Goal: Task Accomplishment & Management: Use online tool/utility

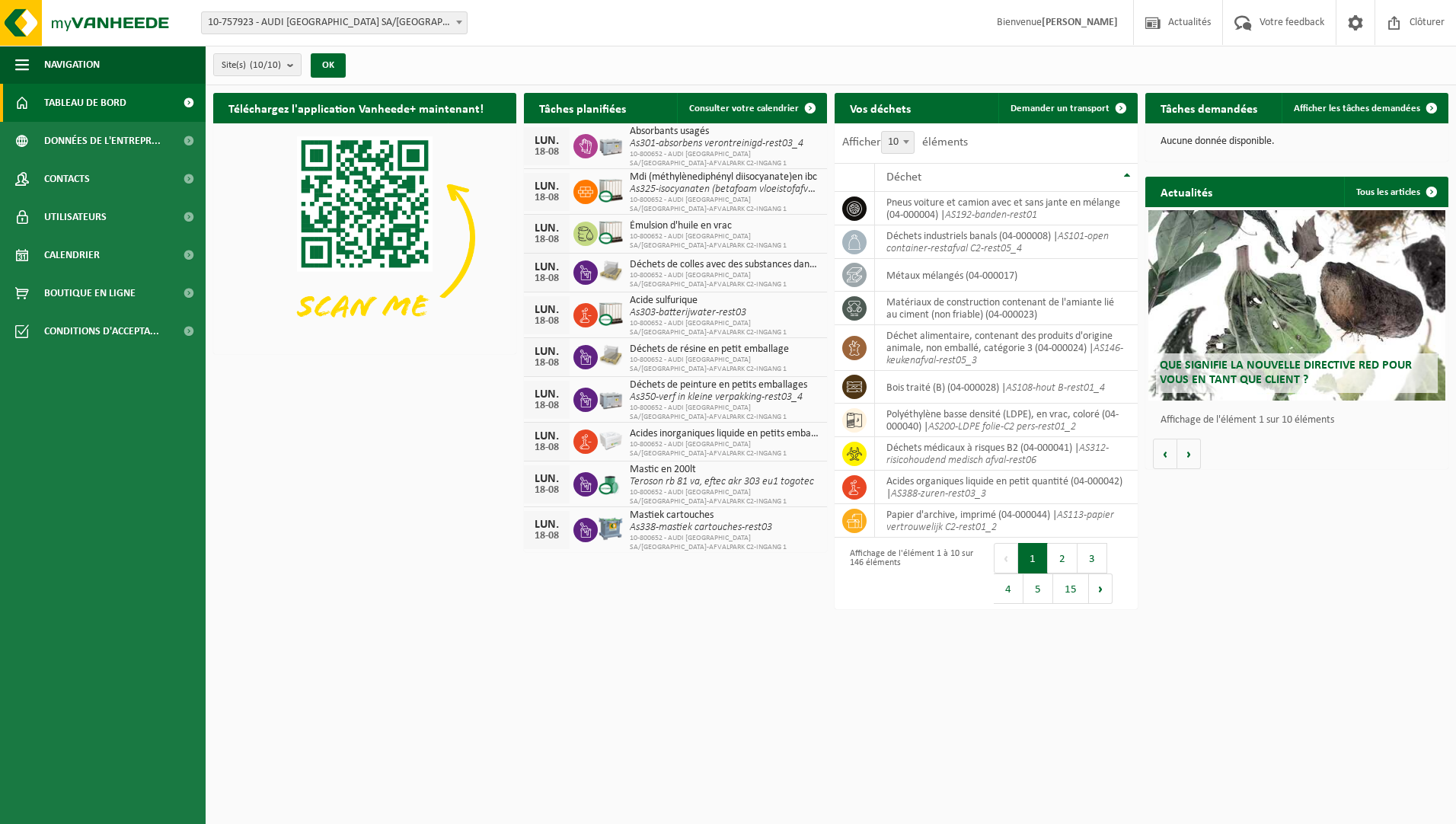
click at [461, 21] on b at bounding box center [460, 22] width 6 height 4
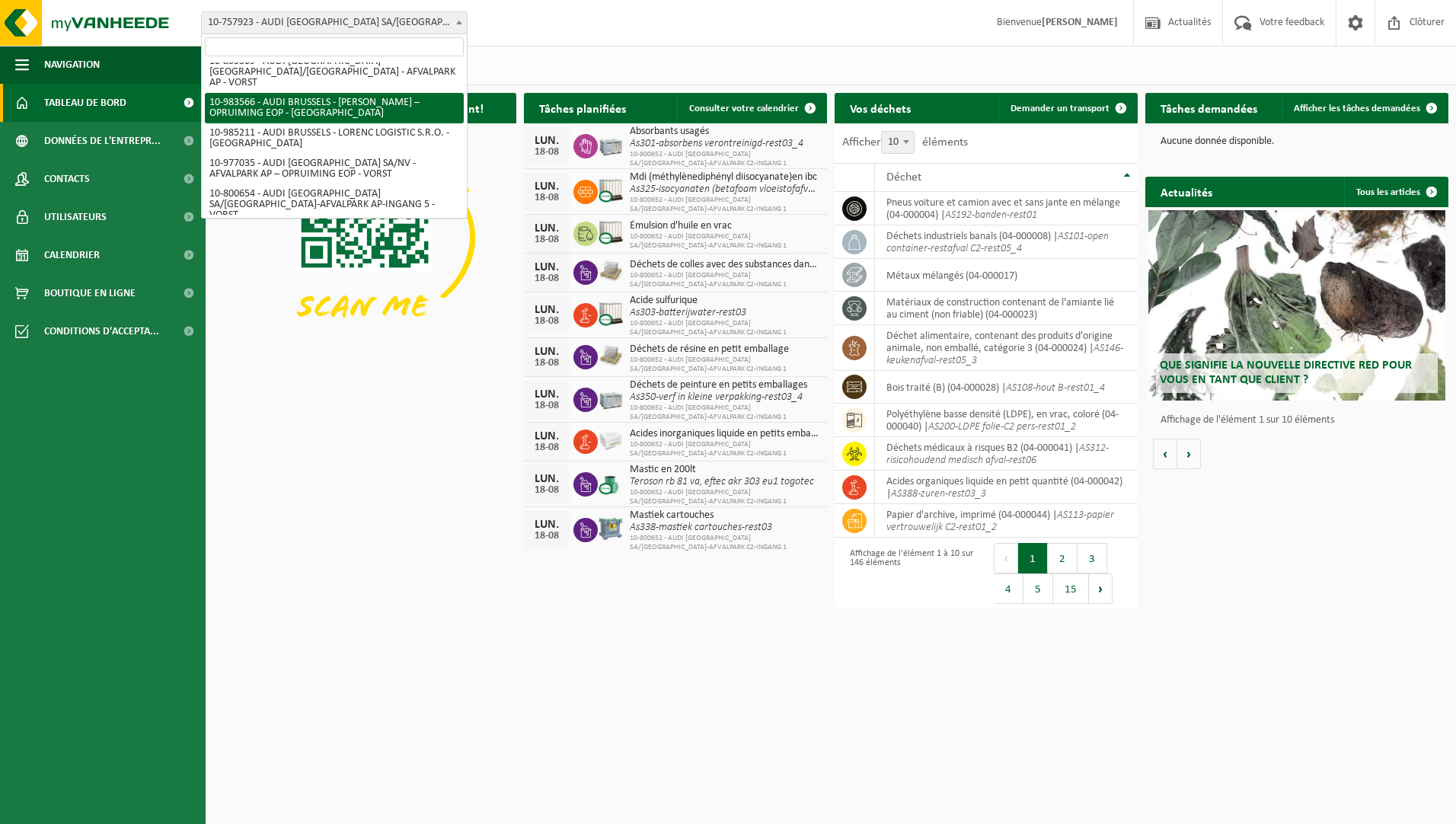
scroll to position [141, 0]
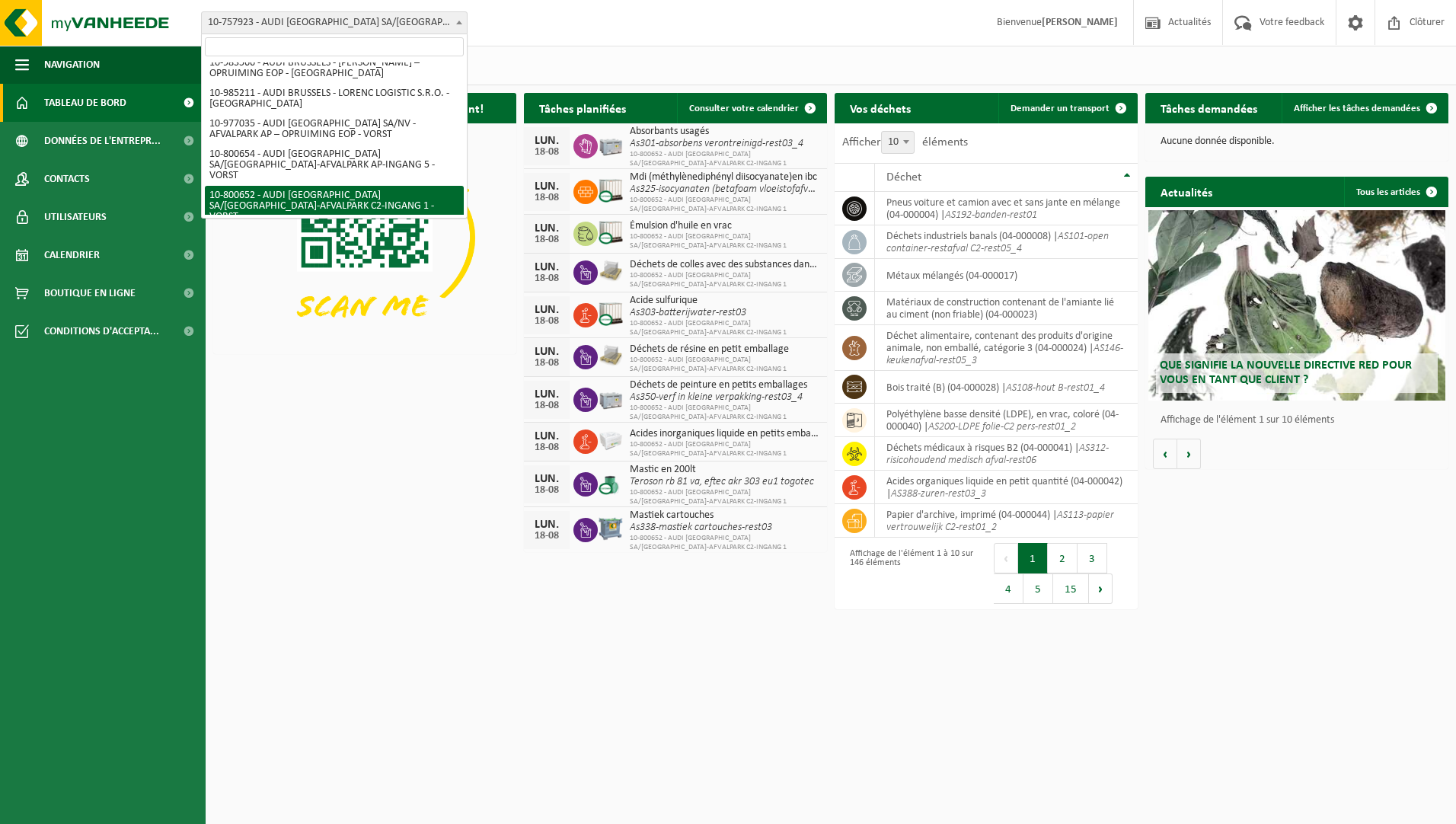
select select "33620"
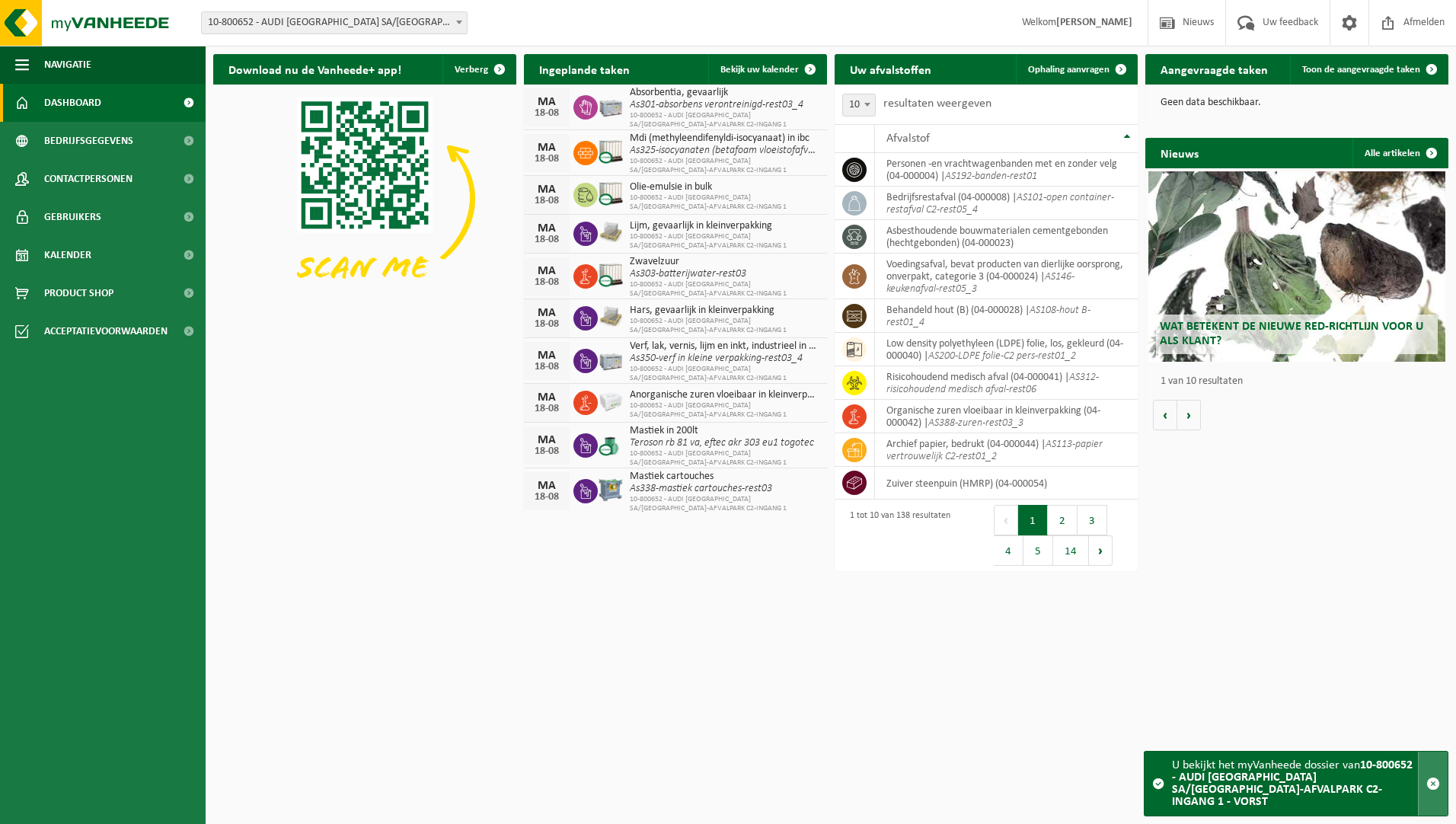
click at [1434, 788] on span "button" at bounding box center [1432, 783] width 13 height 13
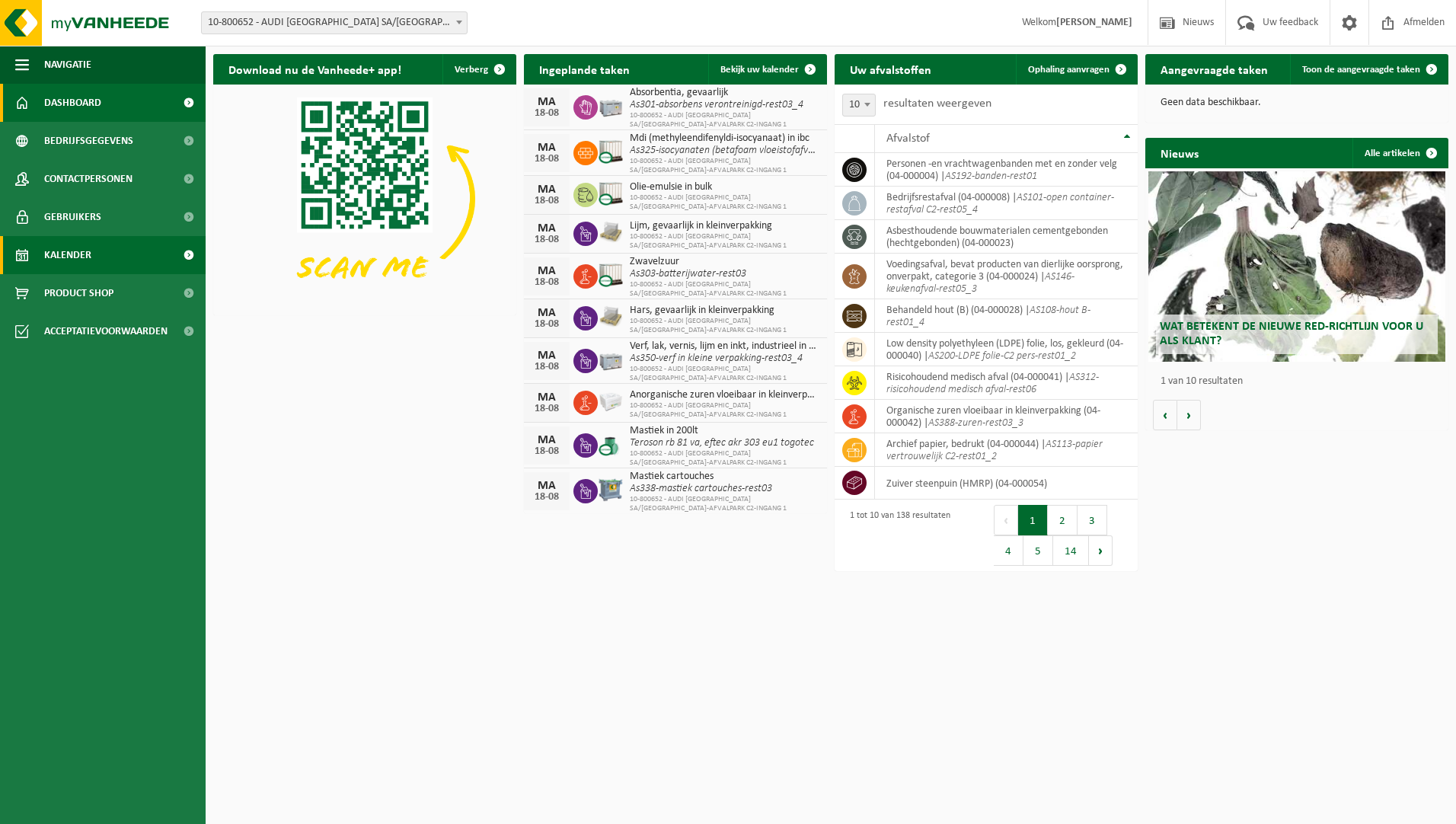
click at [68, 259] on span "Kalender" at bounding box center [68, 255] width 47 height 38
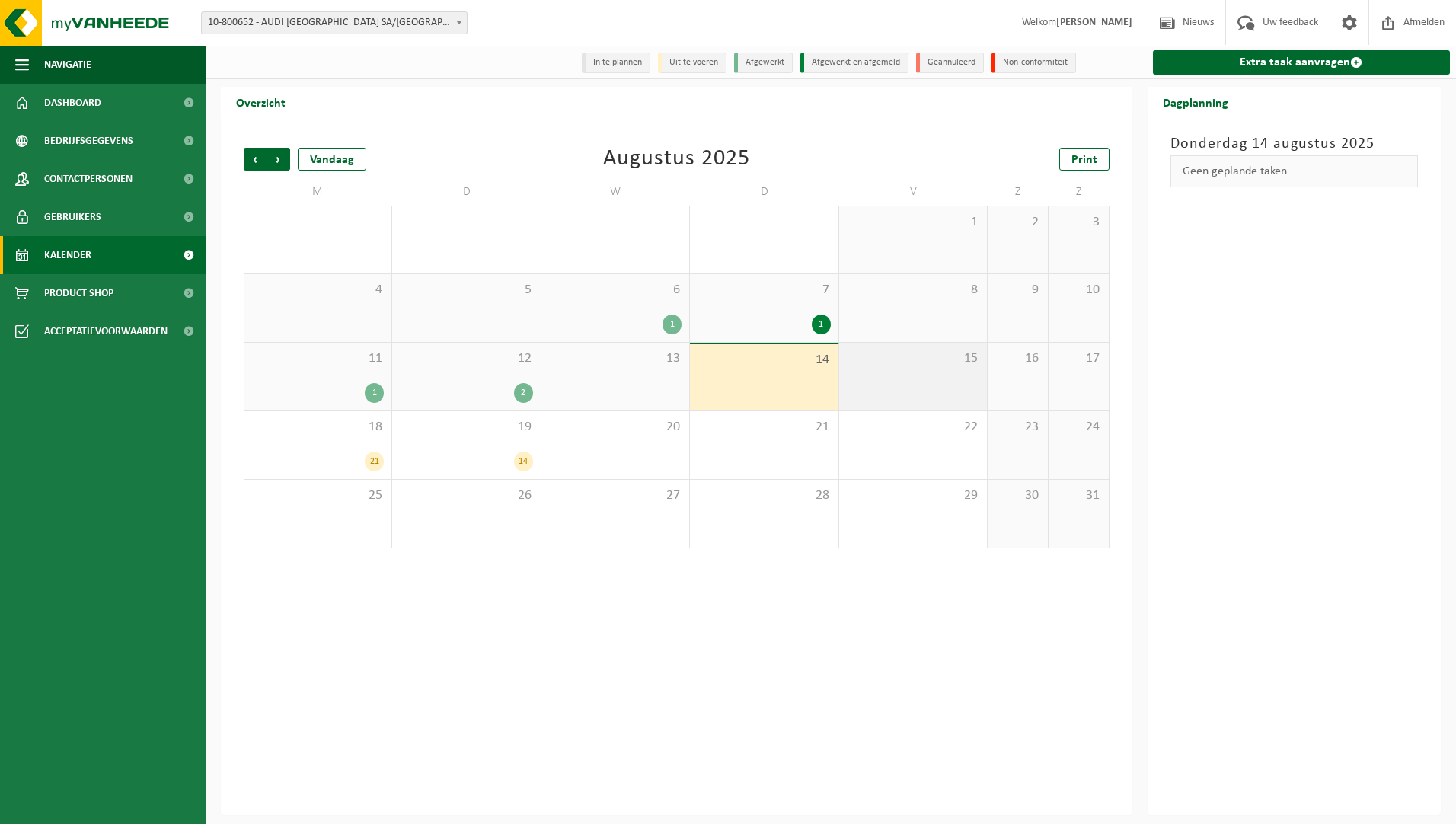
click at [911, 377] on div "15" at bounding box center [913, 376] width 148 height 68
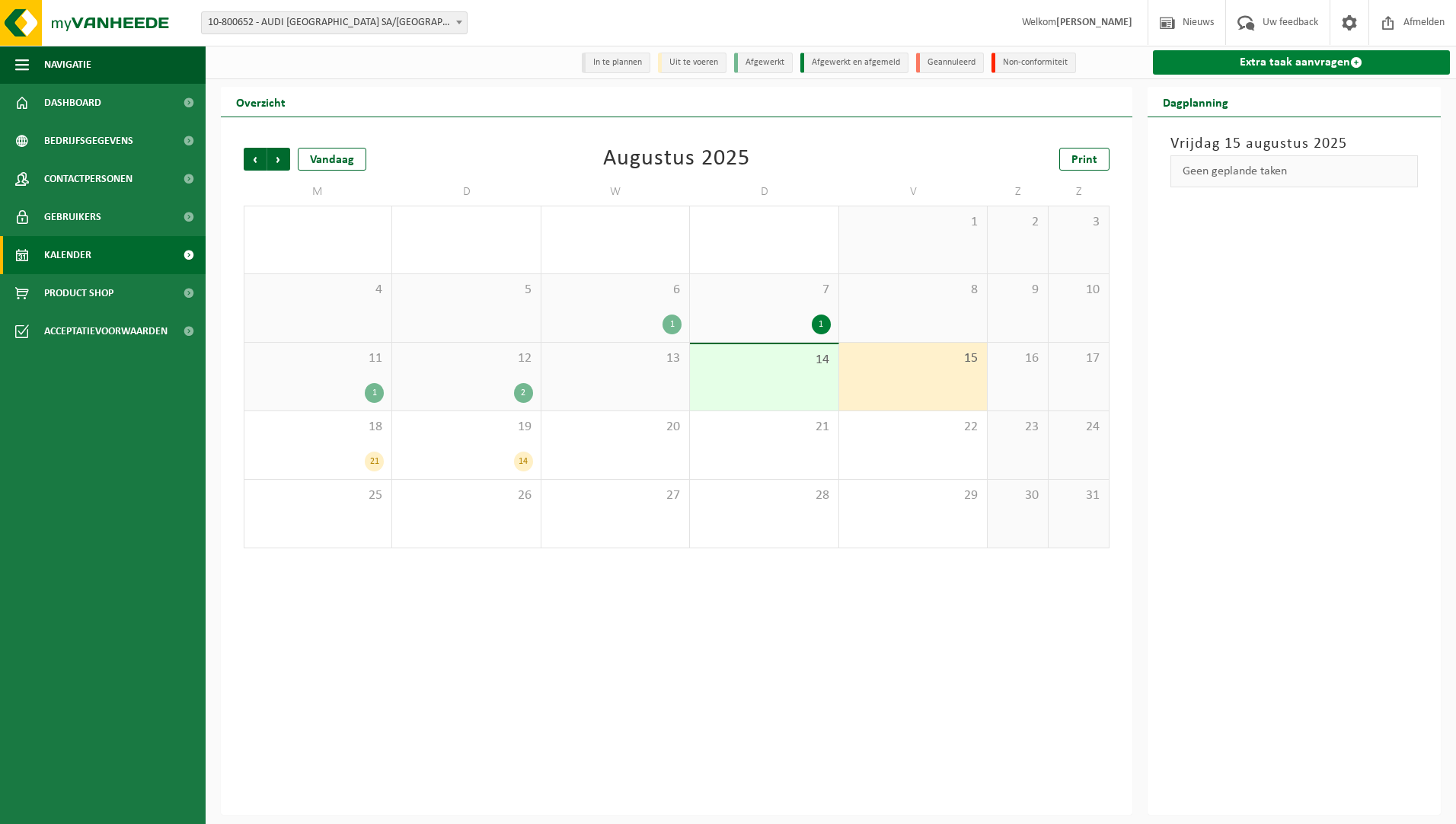
click at [1308, 60] on link "Extra taak aanvragen" at bounding box center [1301, 62] width 298 height 24
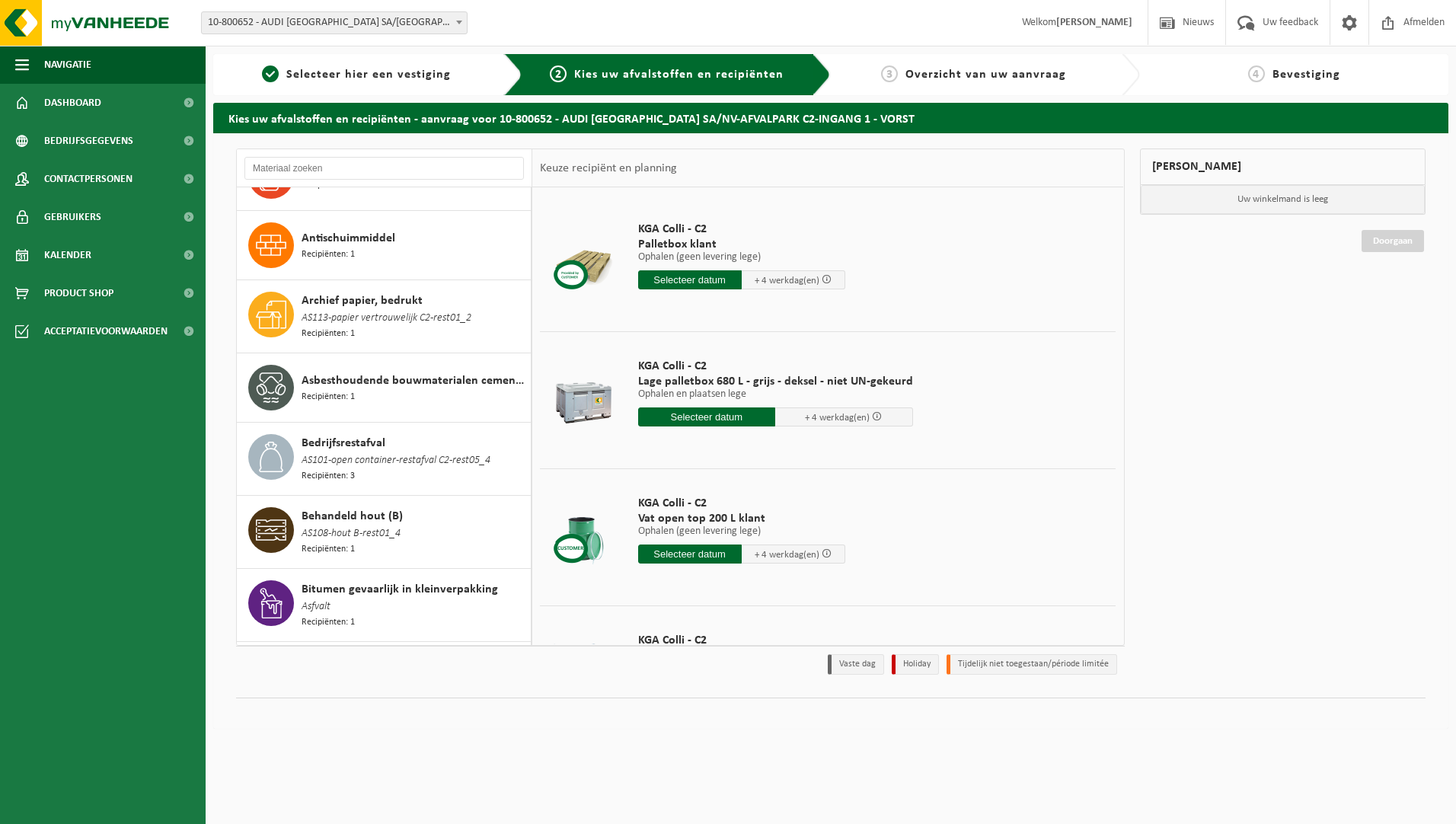
scroll to position [761, 0]
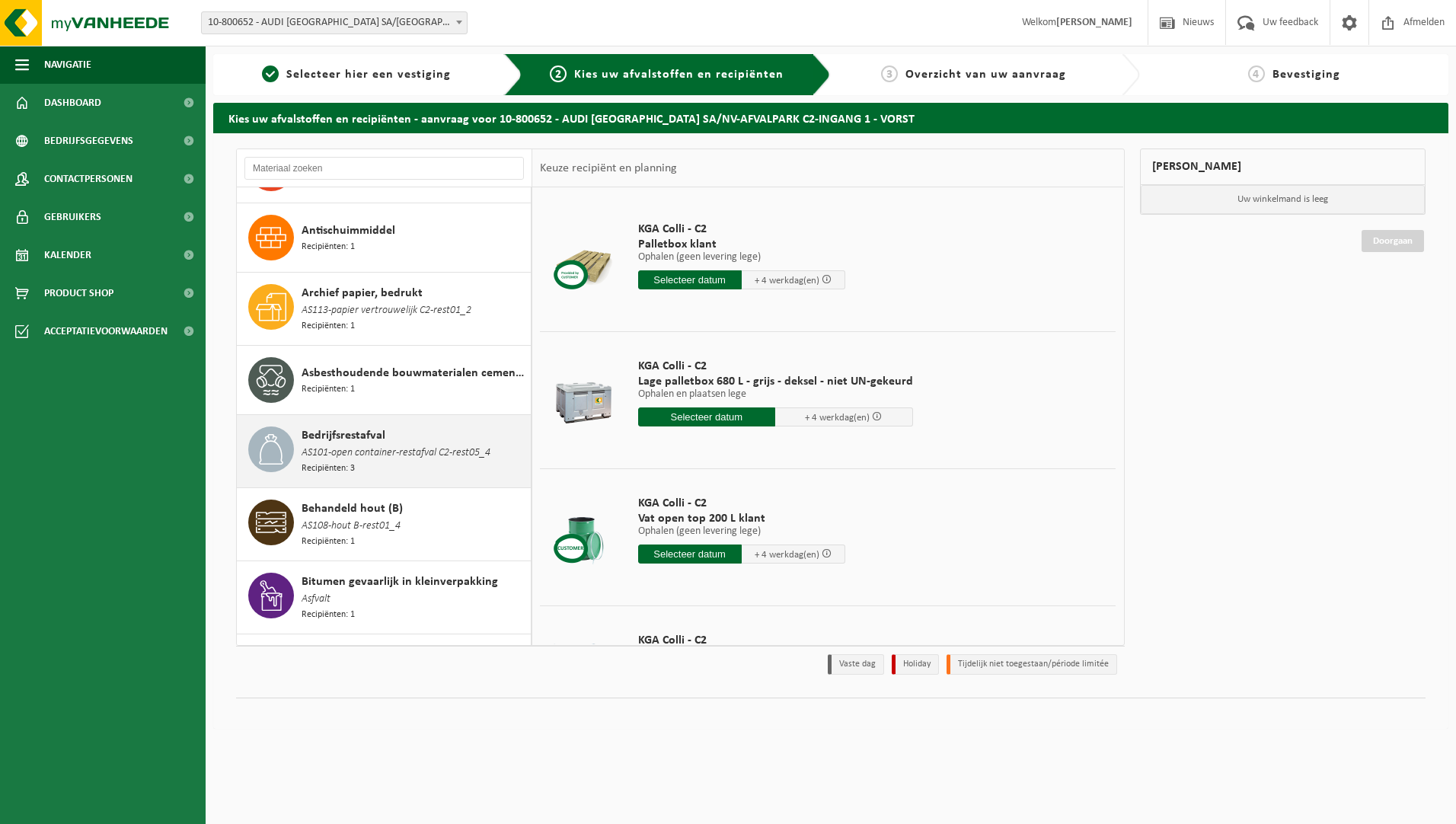
click at [433, 449] on div "Bedrijfsrestafval AS101-open container-restafval C2-rest05_4 Recipiënten: 3" at bounding box center [414, 451] width 225 height 50
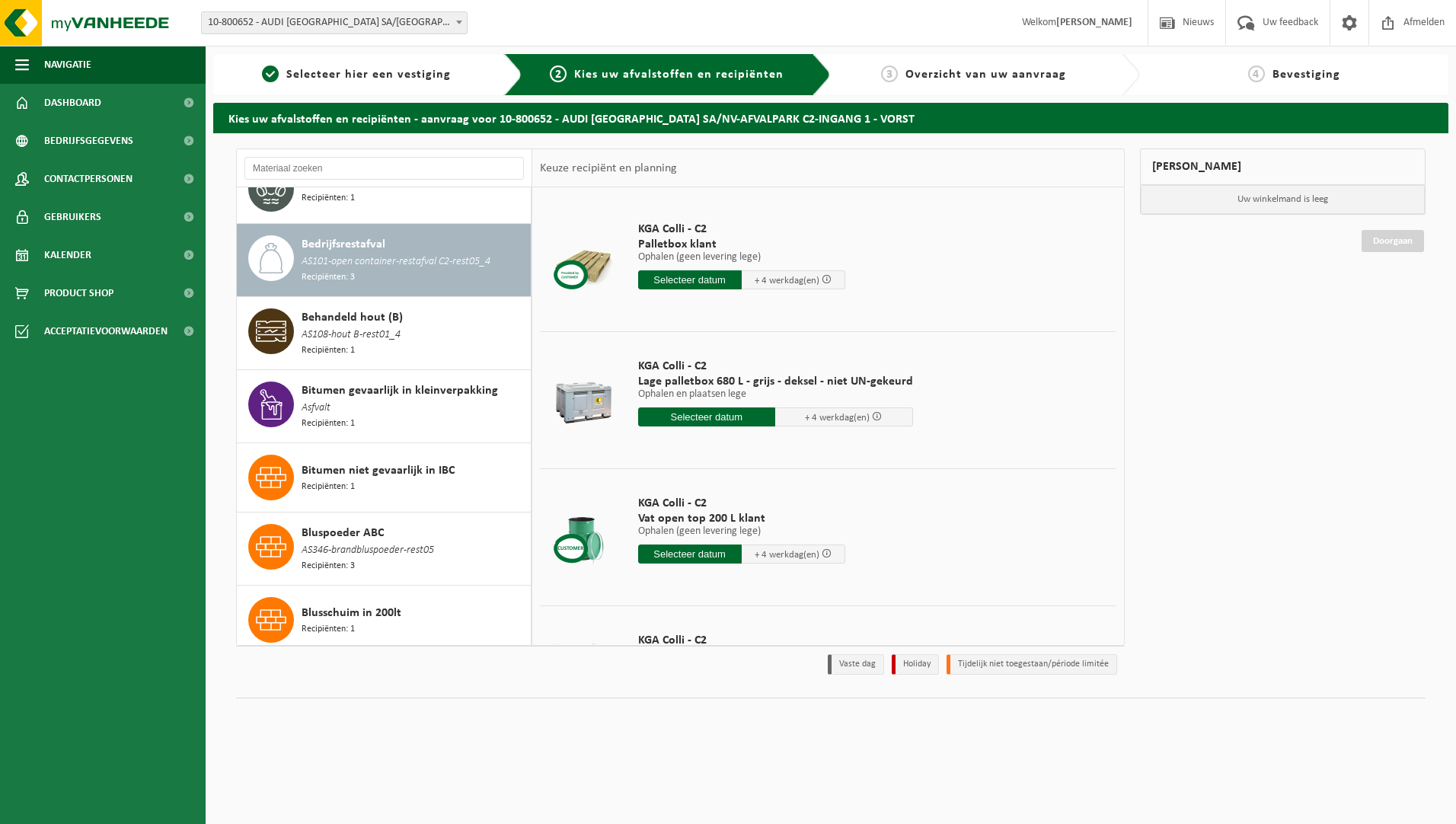
scroll to position [977, 0]
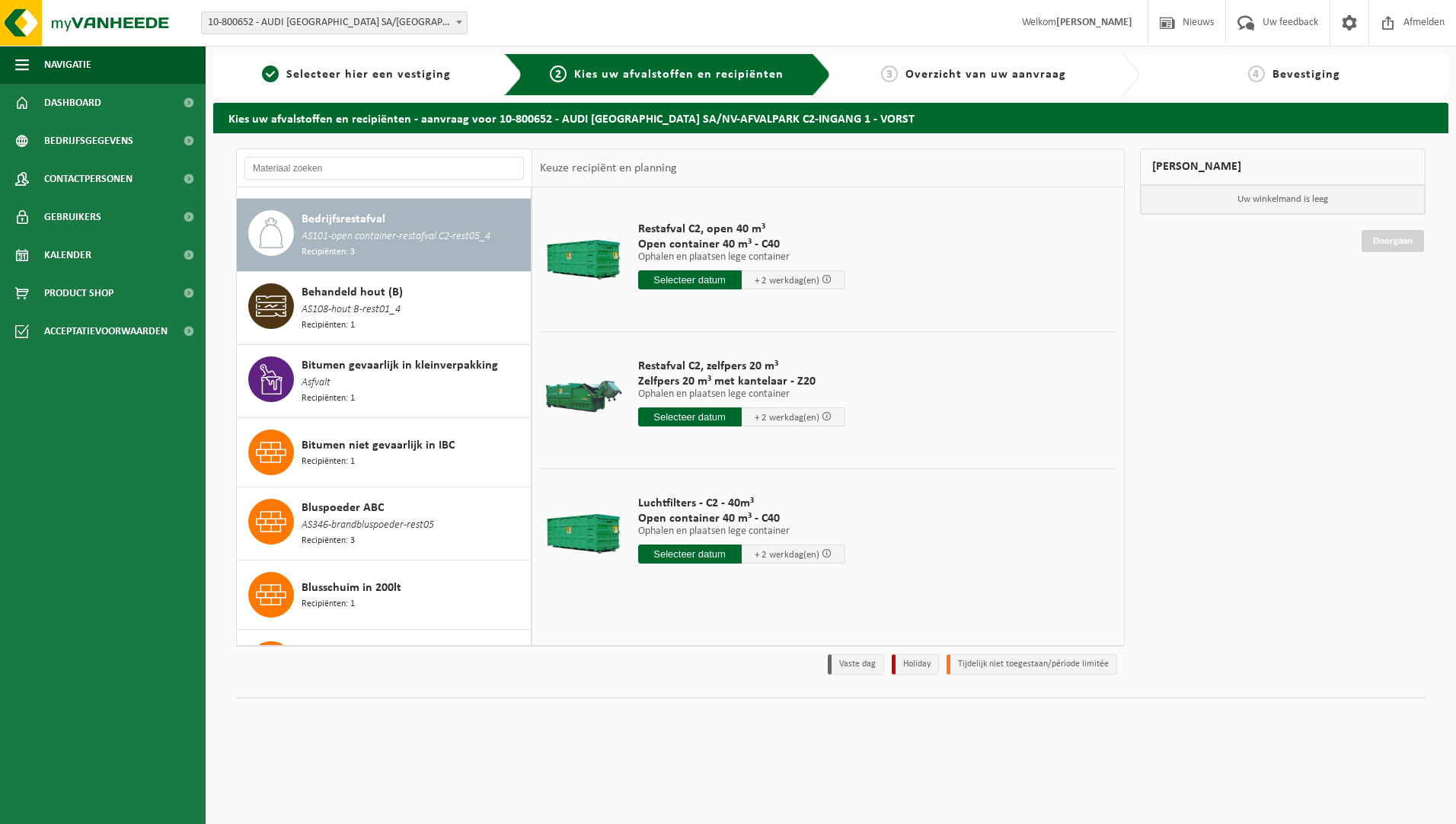
click at [682, 282] on input "text" at bounding box center [689, 279] width 103 height 19
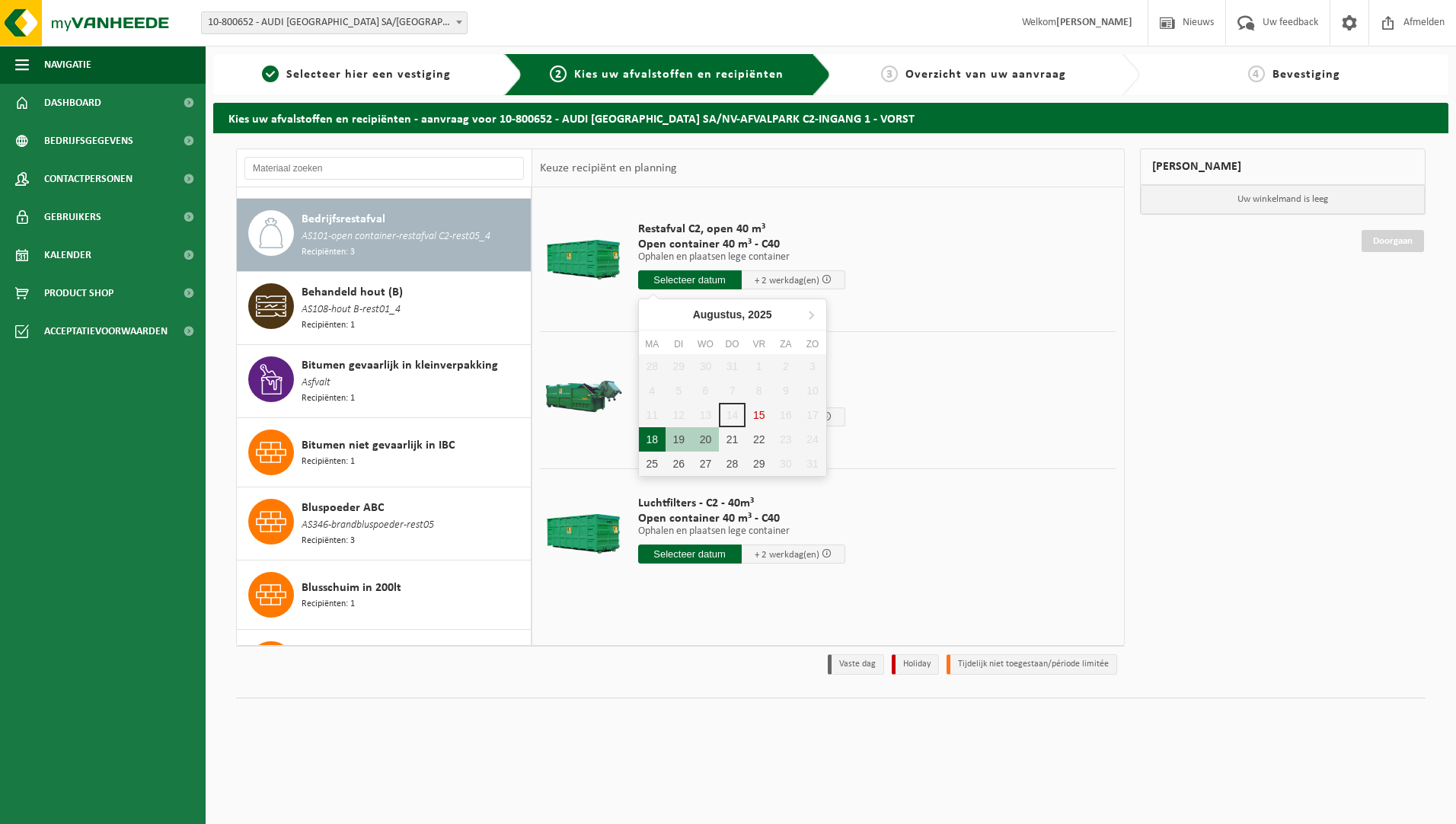
click at [655, 445] on div "18" at bounding box center [652, 439] width 27 height 24
type input "Van 2025-08-18"
type input "2025-08-18"
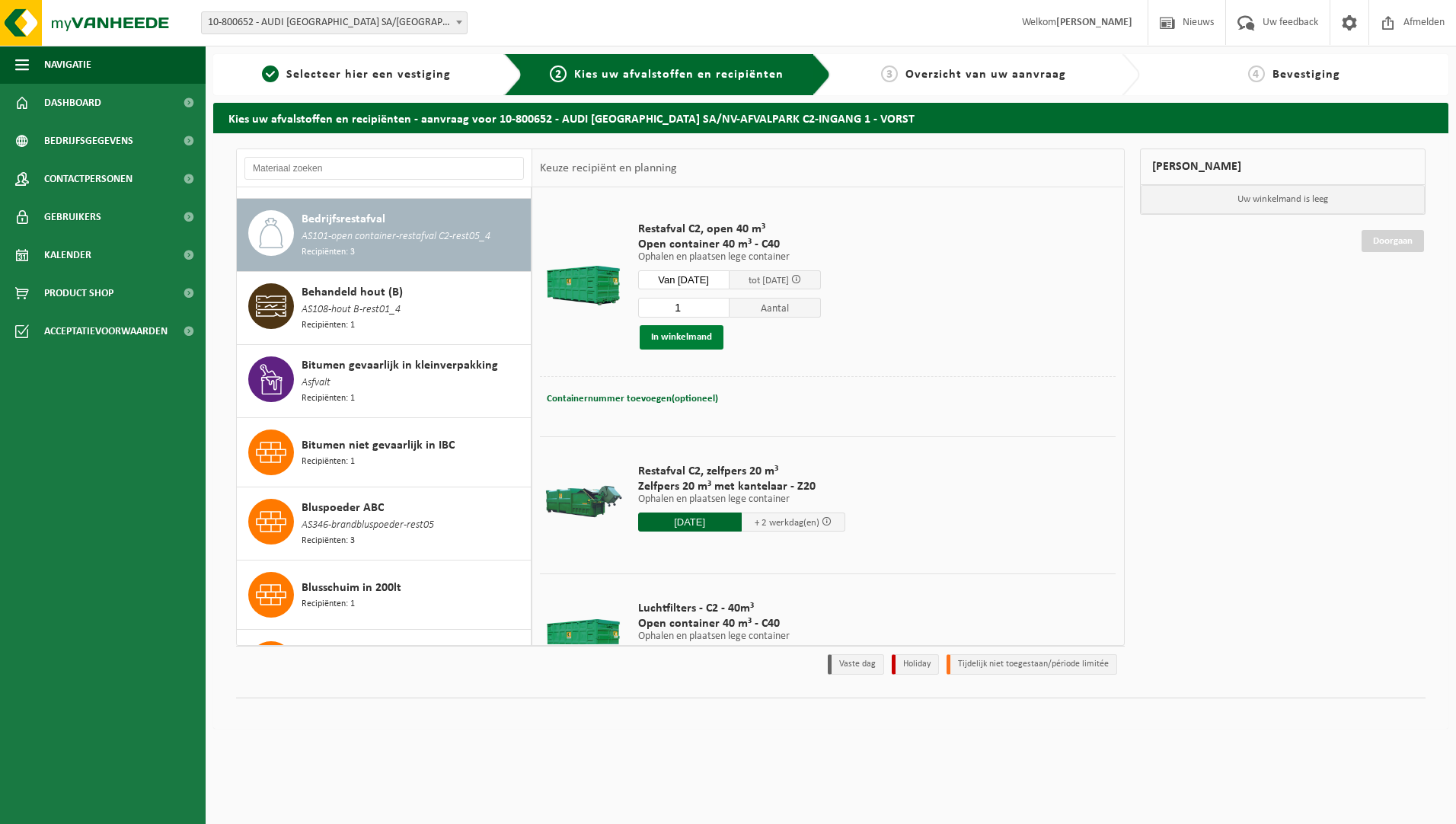
click at [680, 338] on button "In winkelmand" at bounding box center [681, 337] width 84 height 24
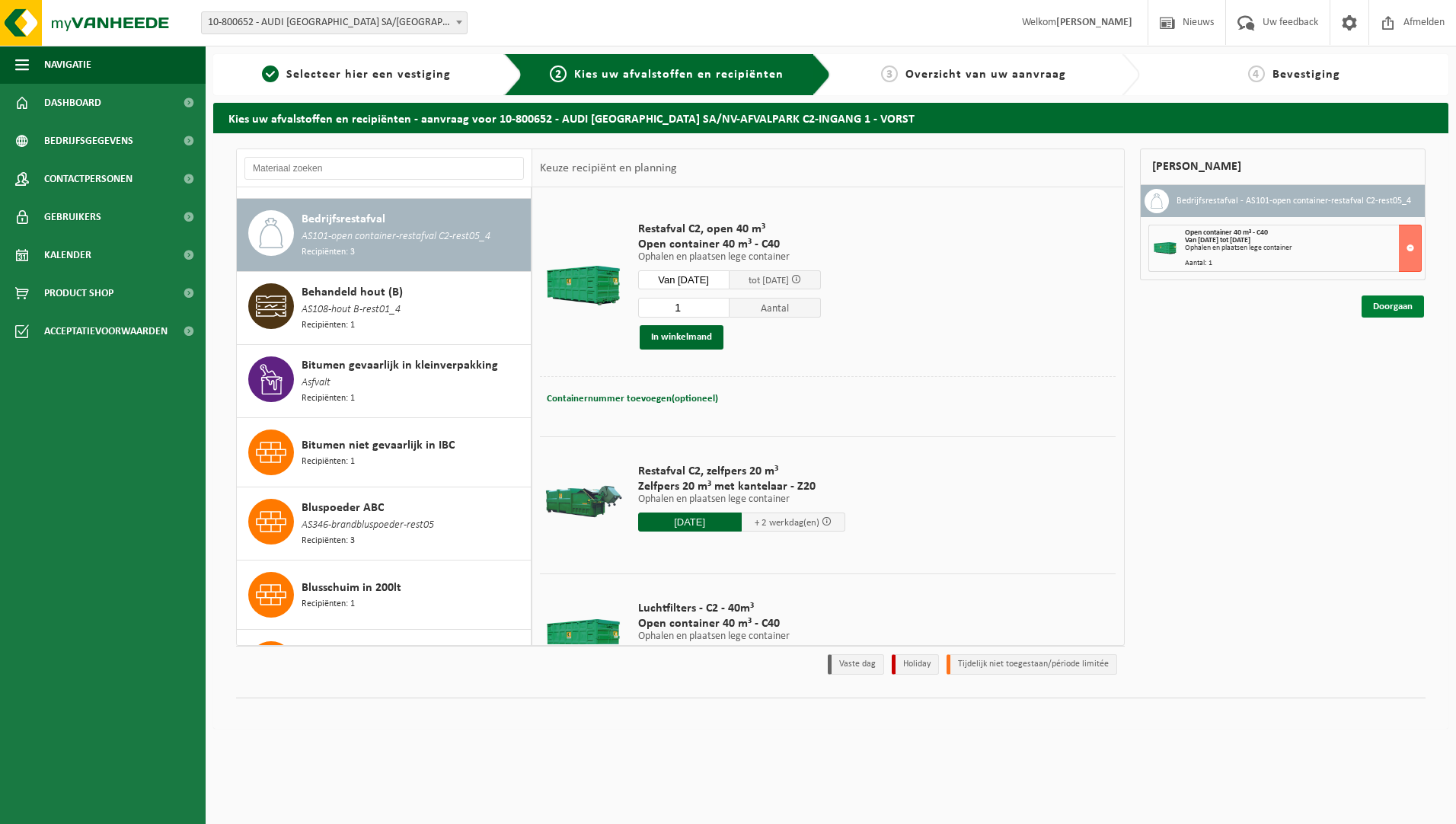
click at [1402, 305] on link "Doorgaan" at bounding box center [1392, 306] width 62 height 22
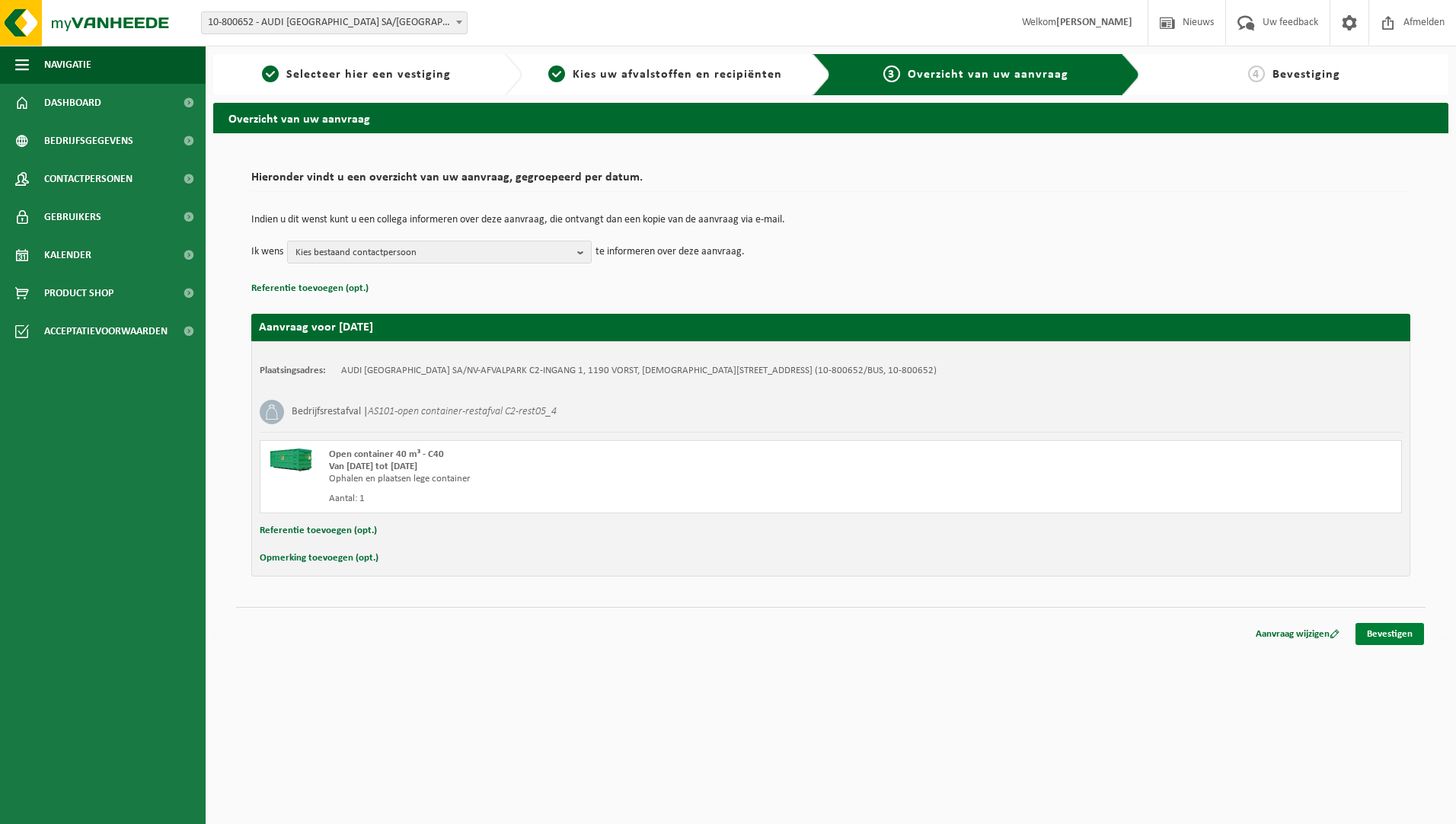
click at [1378, 633] on link "Bevestigen" at bounding box center [1390, 634] width 69 height 22
